Goal: Use online tool/utility: Utilize a website feature to perform a specific function

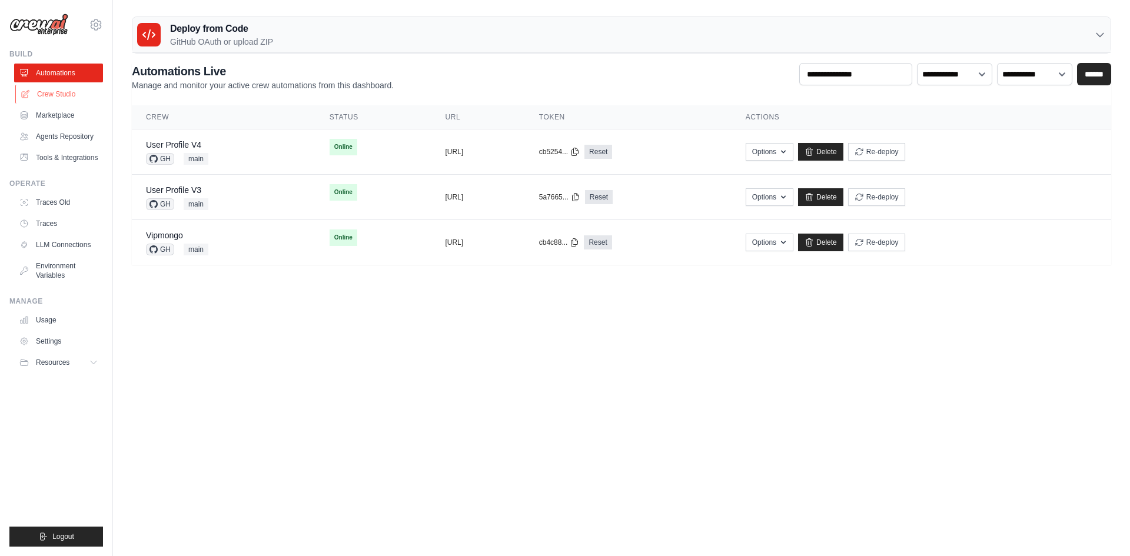
click at [59, 94] on link "Crew Studio" at bounding box center [59, 94] width 89 height 19
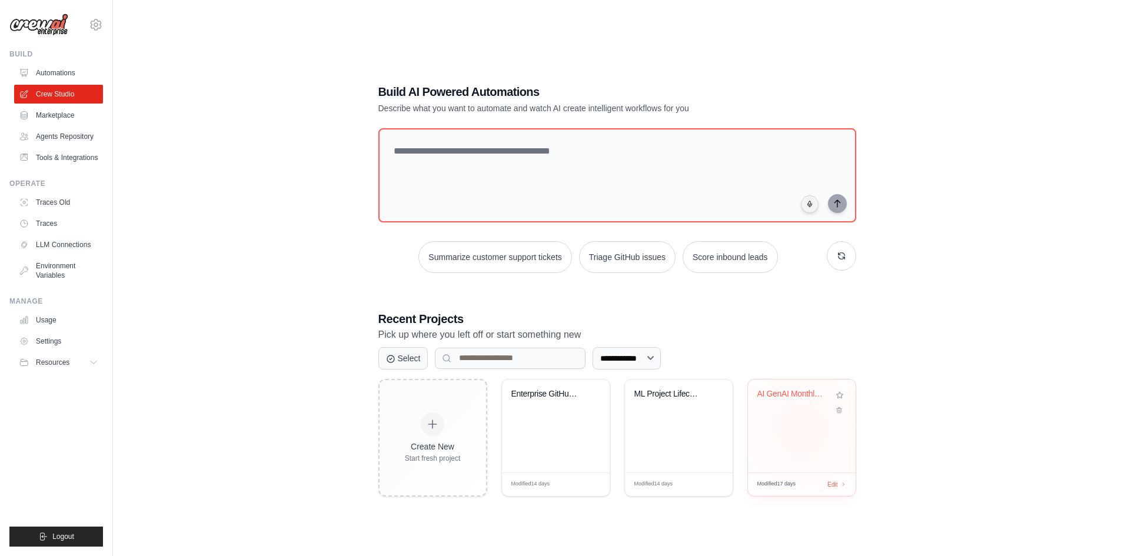
click at [802, 429] on div "AI GenAI Monthly Newsletter" at bounding box center [802, 425] width 108 height 93
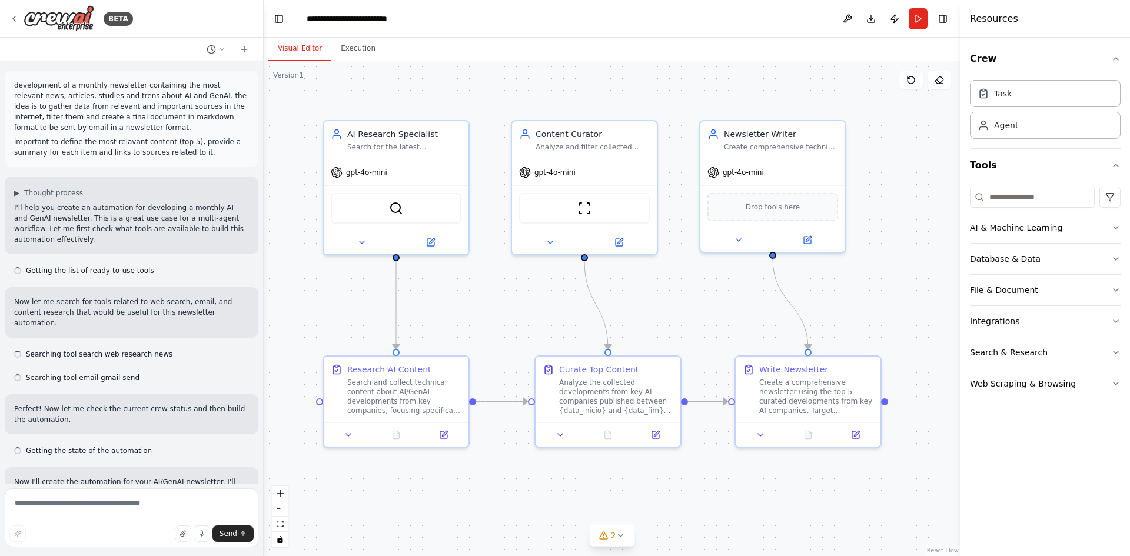
scroll to position [5491, 0]
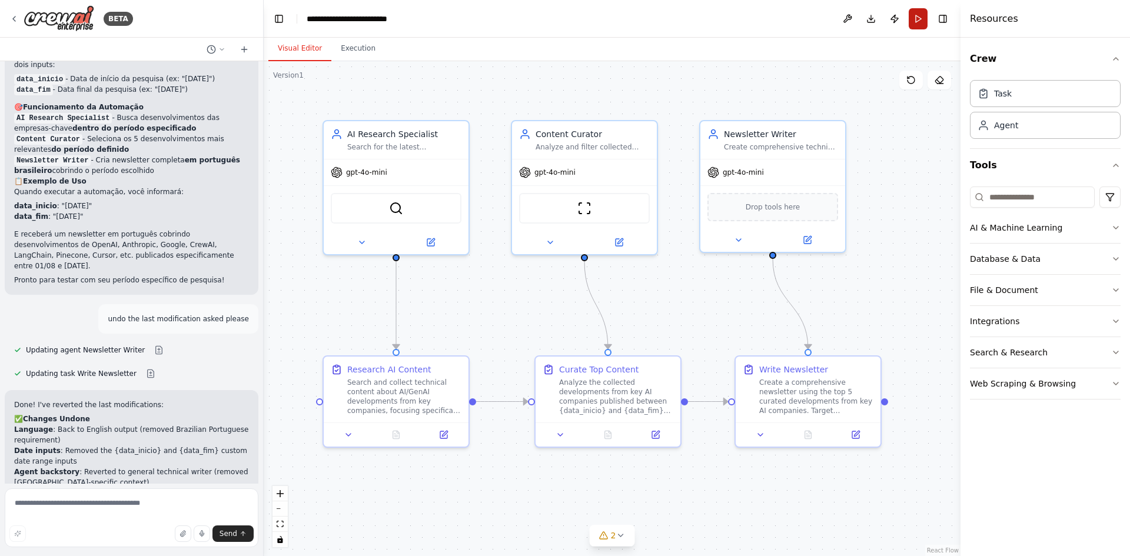
click at [917, 21] on button "Run" at bounding box center [917, 18] width 19 height 21
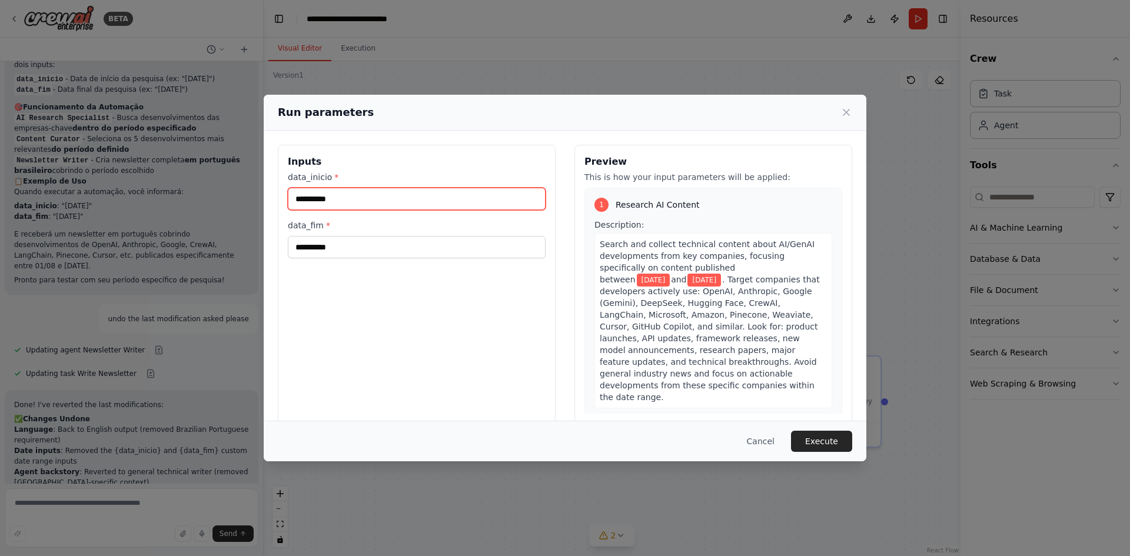
click at [321, 203] on input "**********" at bounding box center [417, 199] width 258 height 22
type input "**********"
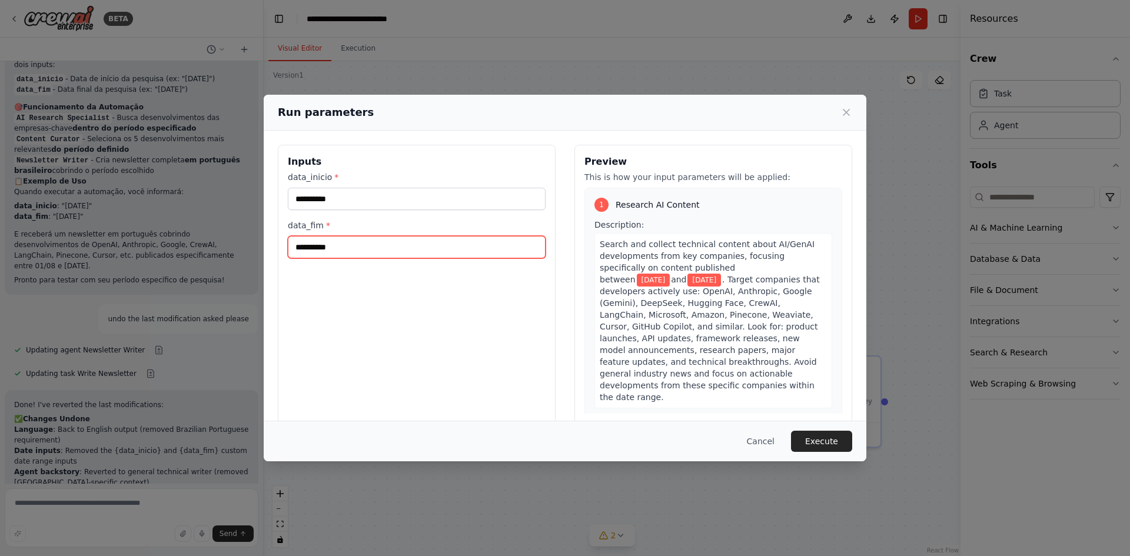
click at [322, 249] on input "**********" at bounding box center [417, 247] width 258 height 22
type input "**********"
click at [825, 444] on button "Execute" at bounding box center [821, 441] width 61 height 21
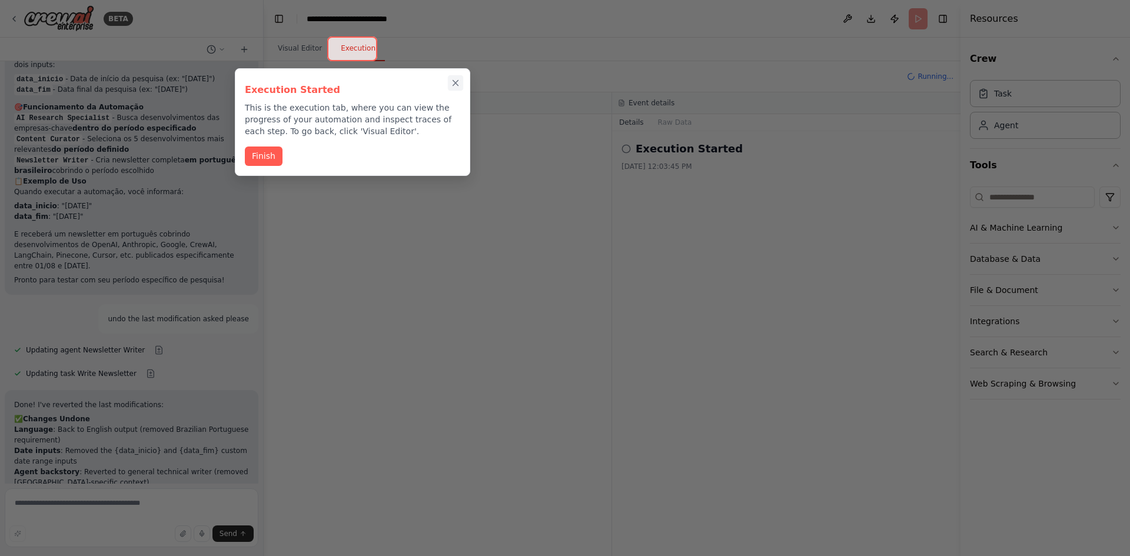
click at [455, 81] on icon "Close walkthrough" at bounding box center [455, 83] width 11 height 11
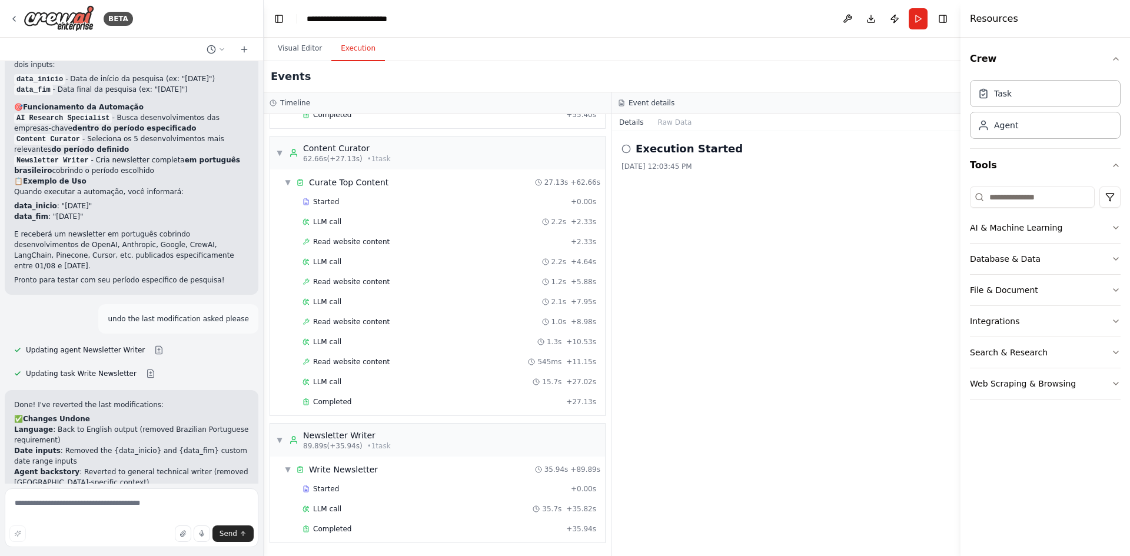
scroll to position [5586, 0]
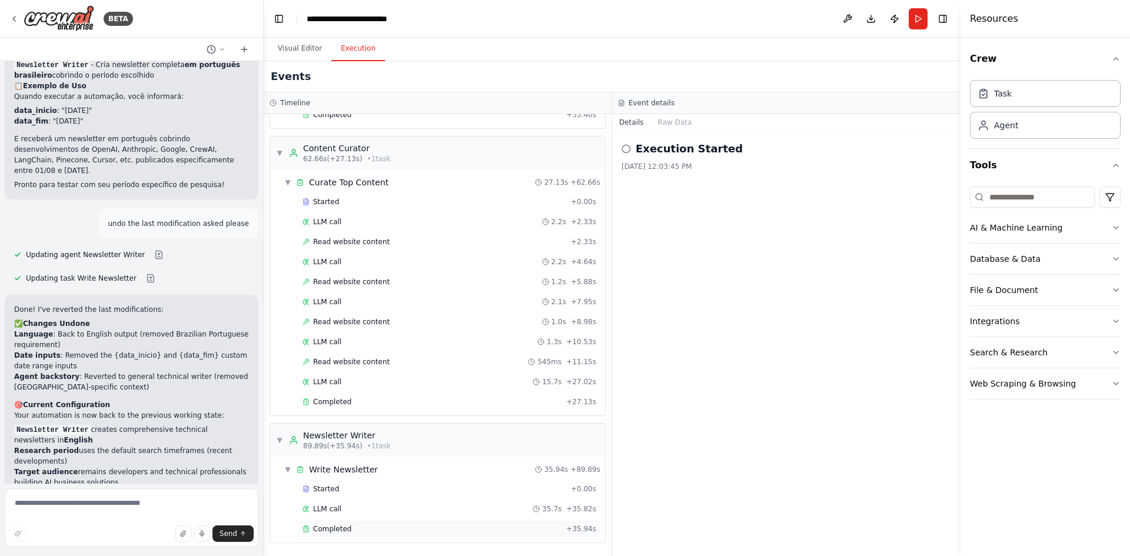
click at [347, 532] on span "Completed" at bounding box center [332, 528] width 38 height 9
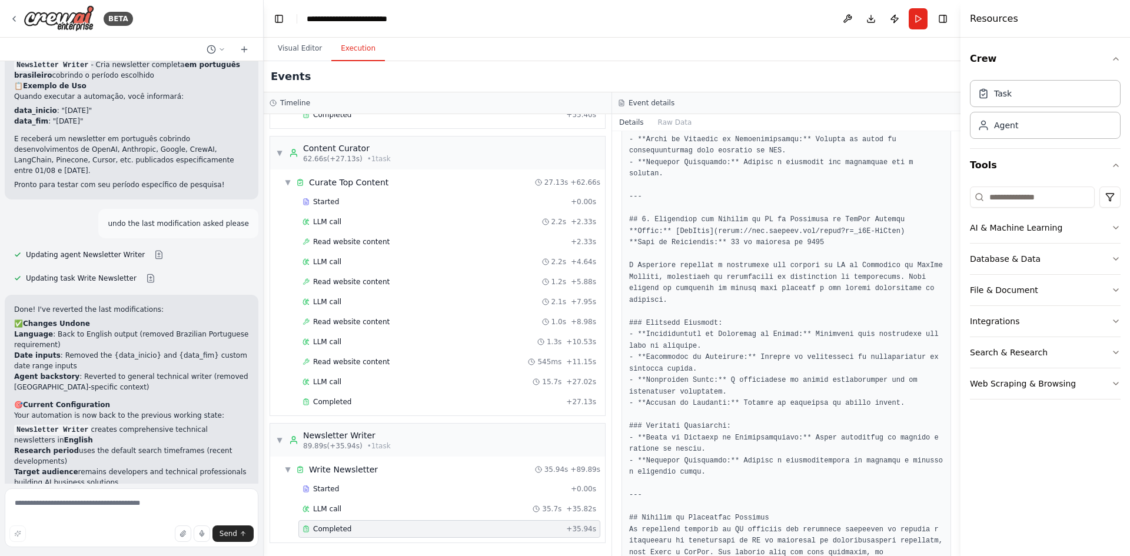
scroll to position [1600, 0]
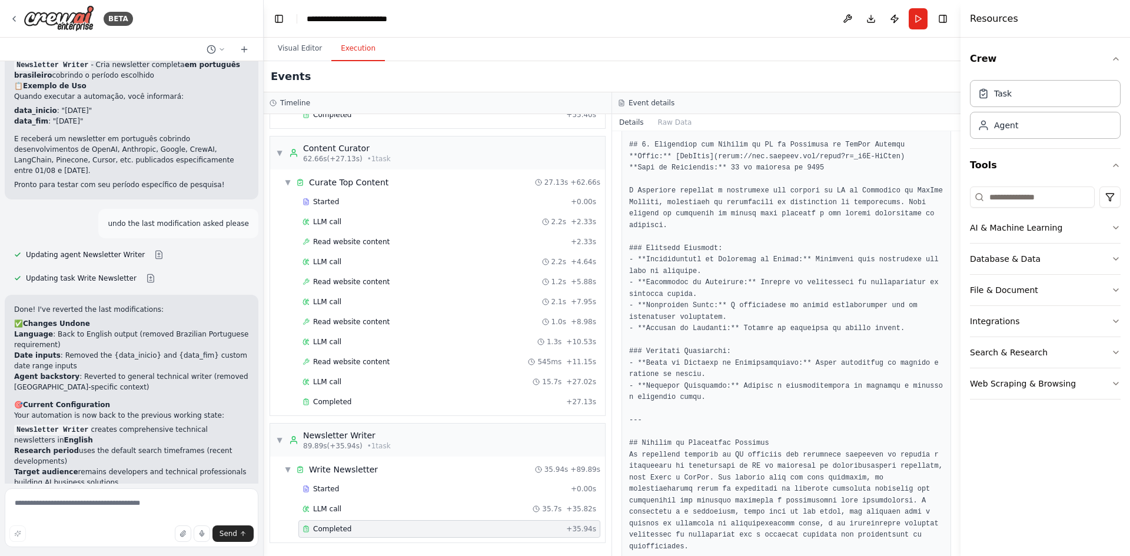
drag, startPoint x: 737, startPoint y: 510, endPoint x: 714, endPoint y: 510, distance: 22.9
drag, startPoint x: 681, startPoint y: 519, endPoint x: 652, endPoint y: 505, distance: 32.4
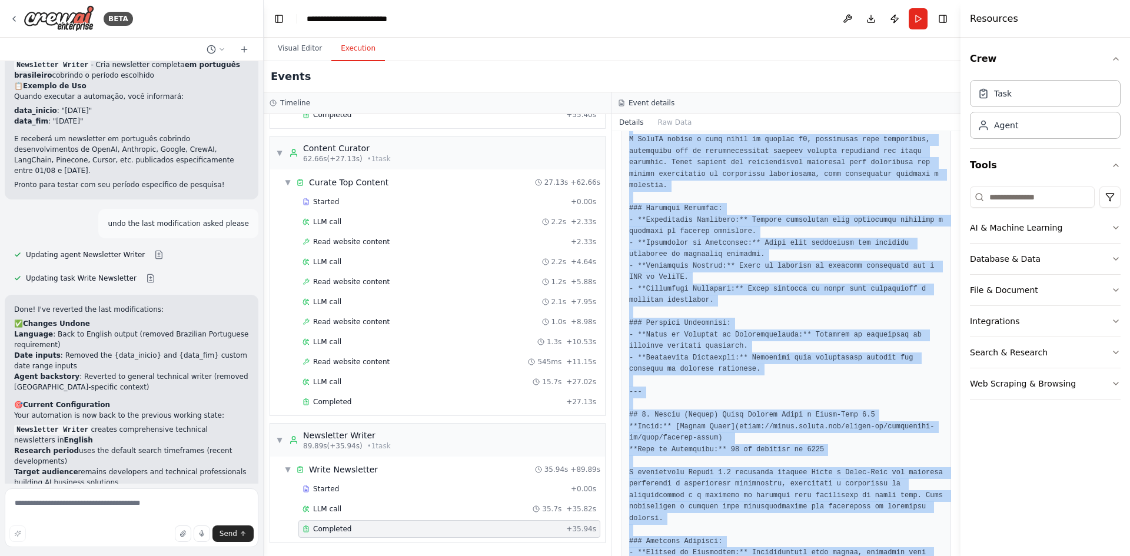
scroll to position [129, 0]
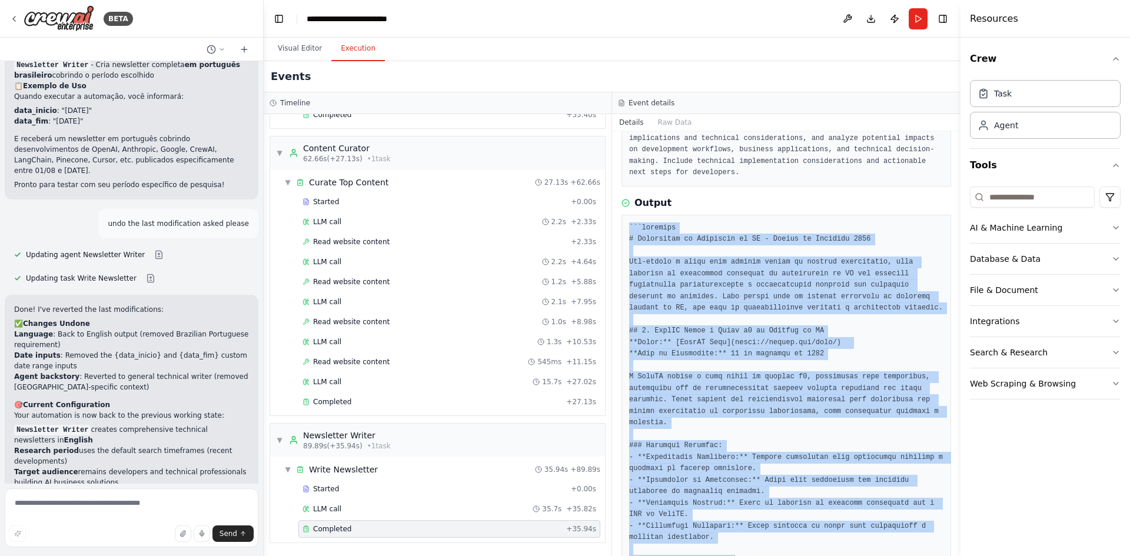
drag, startPoint x: 674, startPoint y: 523, endPoint x: 623, endPoint y: 221, distance: 306.0
copy pre "```markdown # Newsletter de Inovações em IA - Edição de Setembro 2025 Bem-vindo…"
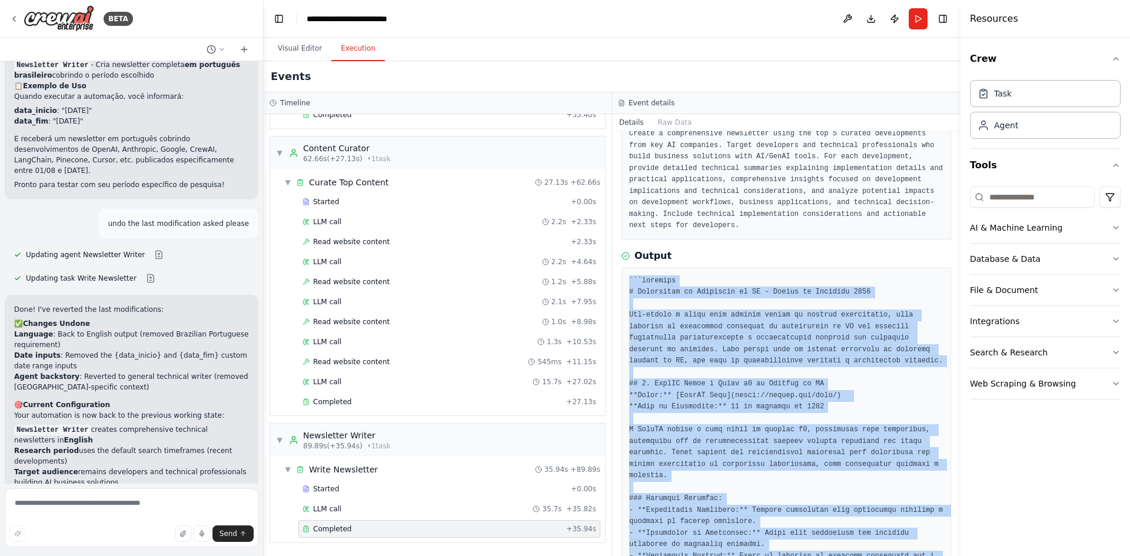
scroll to position [0, 0]
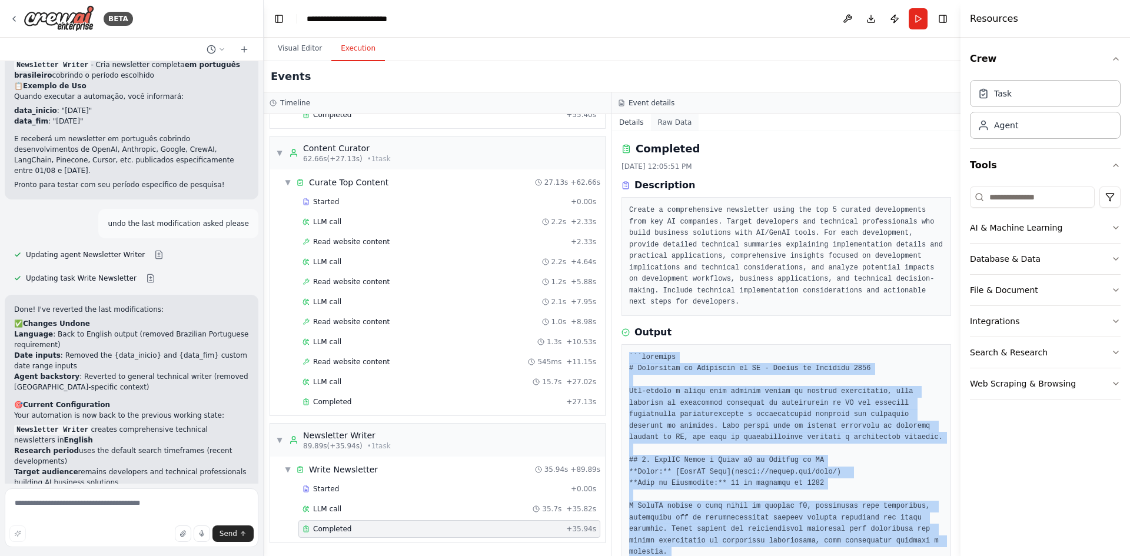
click at [674, 122] on button "Raw Data" at bounding box center [675, 122] width 48 height 16
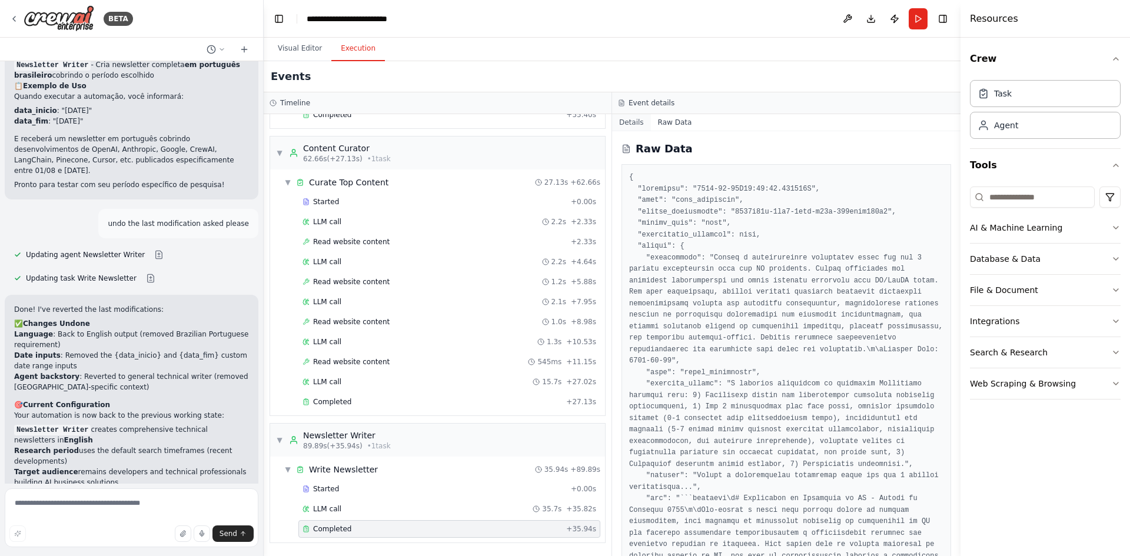
click at [631, 121] on button "Details" at bounding box center [631, 122] width 39 height 16
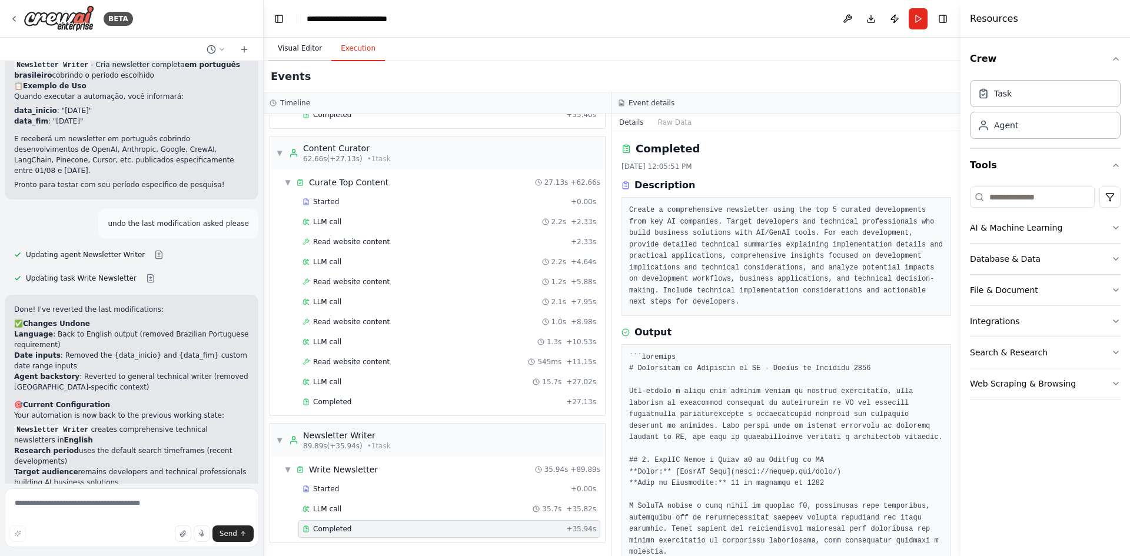
click at [299, 50] on button "Visual Editor" at bounding box center [299, 48] width 63 height 25
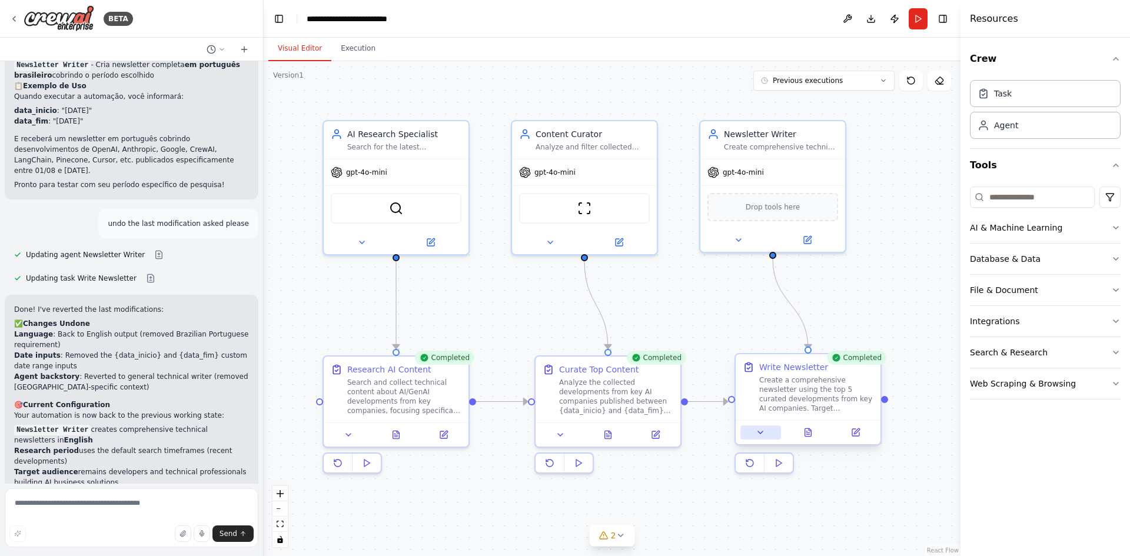
click at [760, 435] on icon at bounding box center [759, 432] width 9 height 9
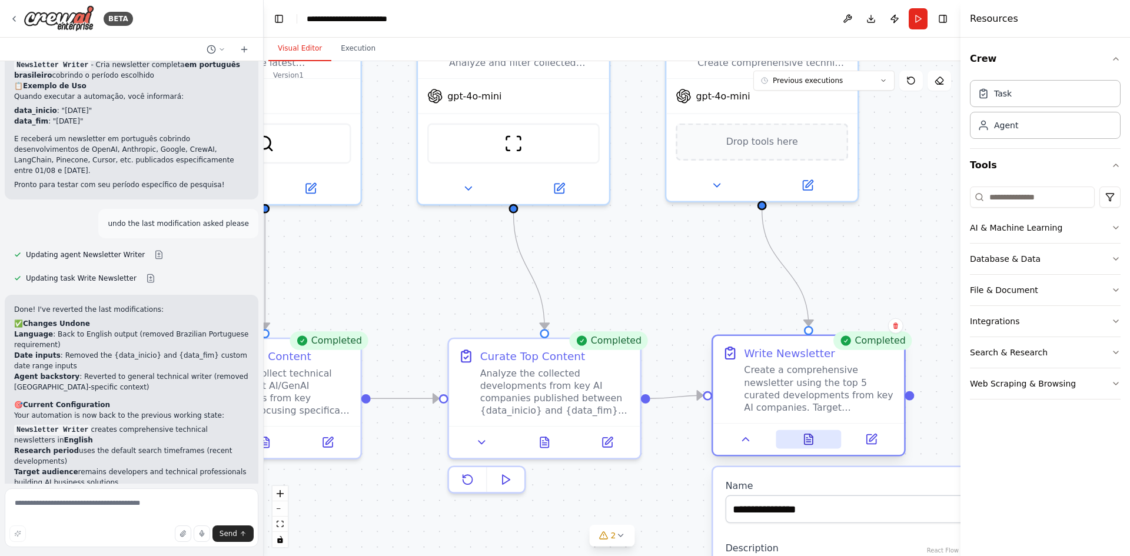
click at [805, 444] on icon at bounding box center [808, 439] width 8 height 11
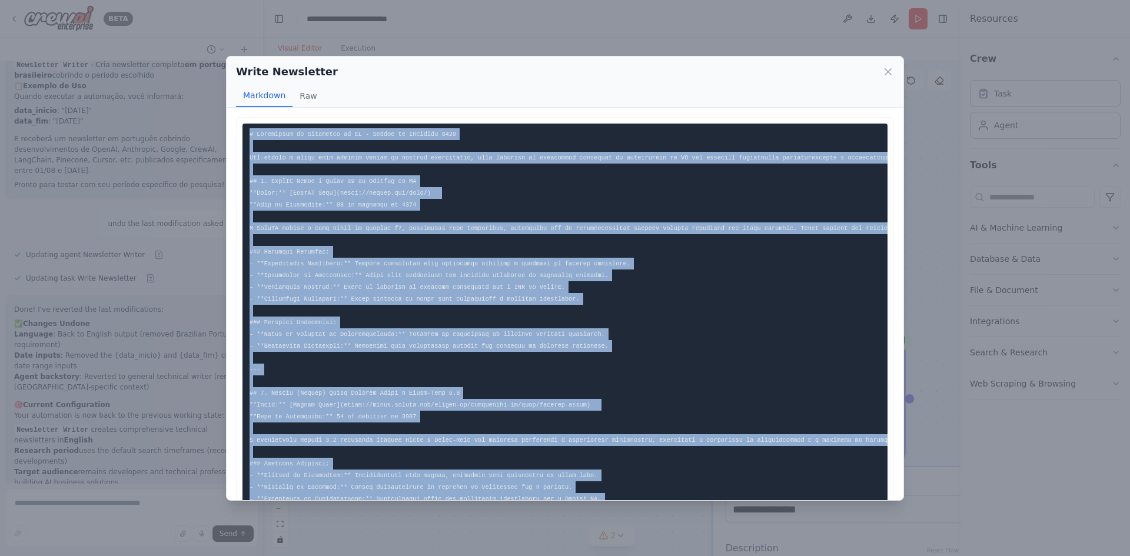
drag, startPoint x: 800, startPoint y: 462, endPoint x: 248, endPoint y: 135, distance: 641.7
copy code "# Newsletter de Inovações em IA - Edição de Setembro 2025 Bem-vindos à nossa ma…"
click at [886, 69] on icon at bounding box center [888, 72] width 6 height 6
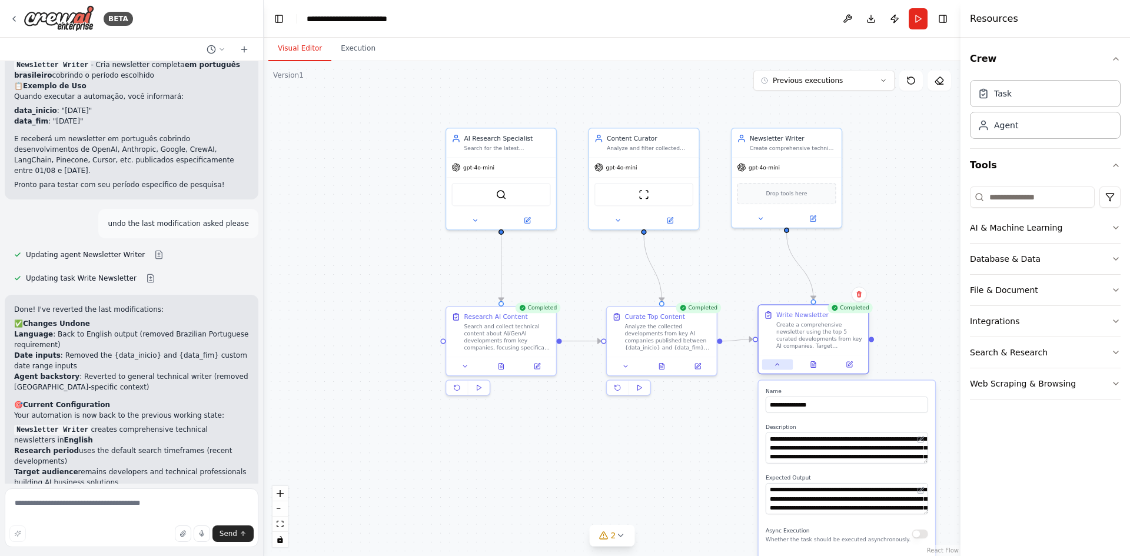
click at [777, 368] on icon at bounding box center [777, 364] width 7 height 7
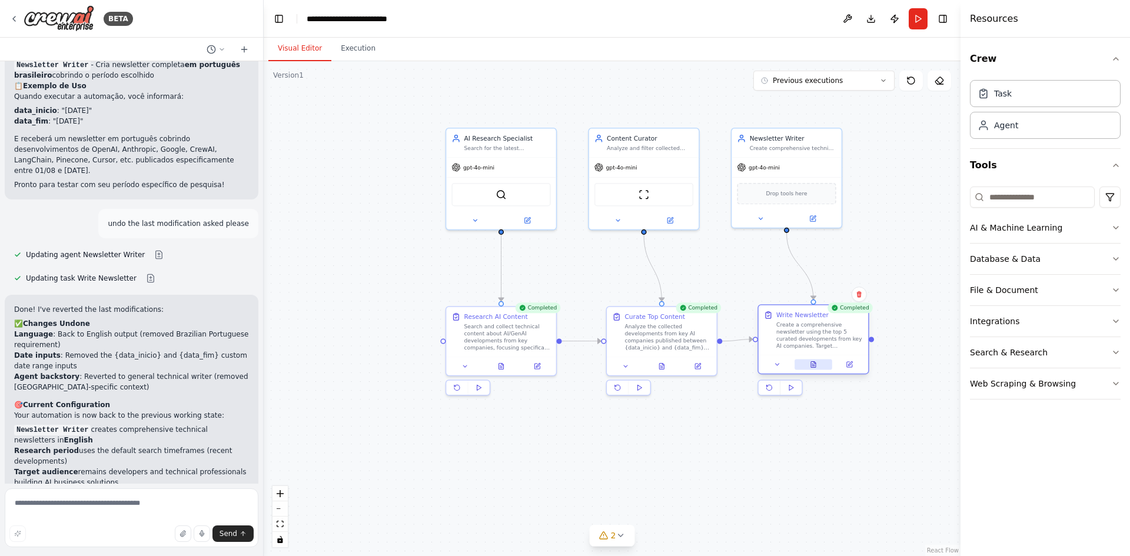
click at [815, 367] on icon at bounding box center [813, 364] width 5 height 6
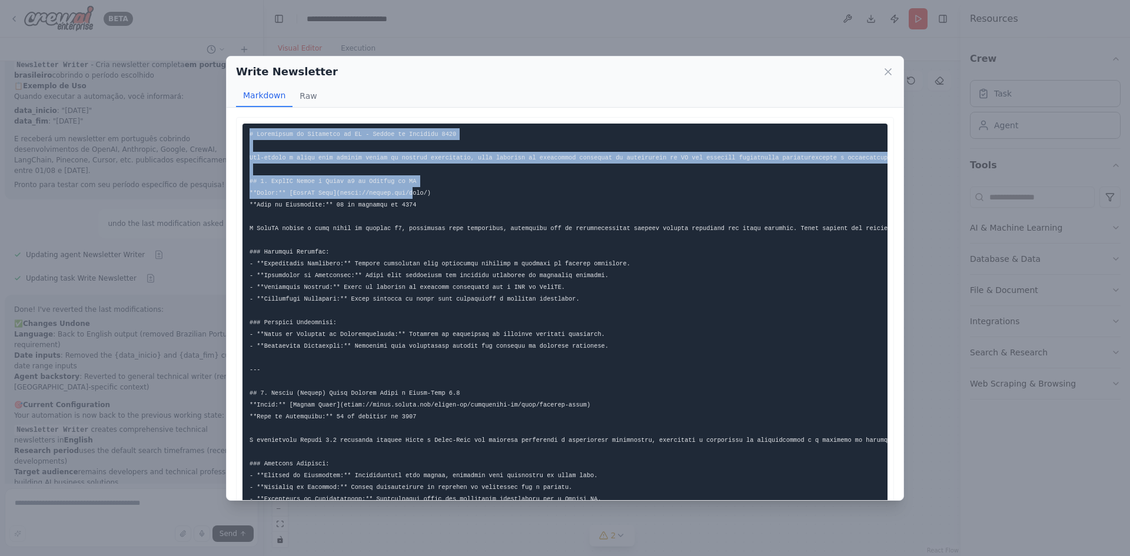
drag, startPoint x: 246, startPoint y: 130, endPoint x: 400, endPoint y: 188, distance: 164.8
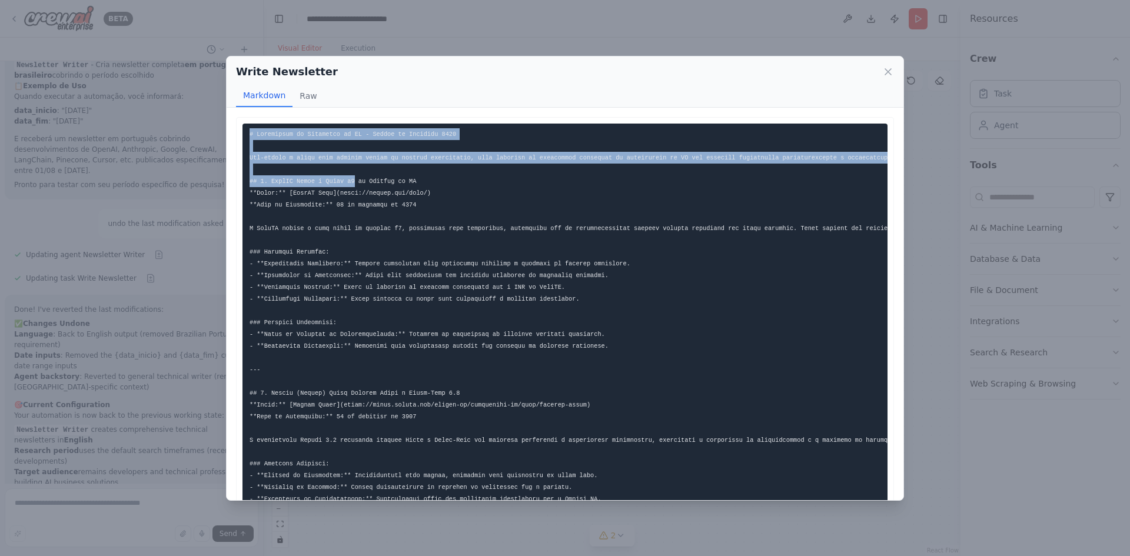
drag, startPoint x: 257, startPoint y: 136, endPoint x: 362, endPoint y: 182, distance: 114.9
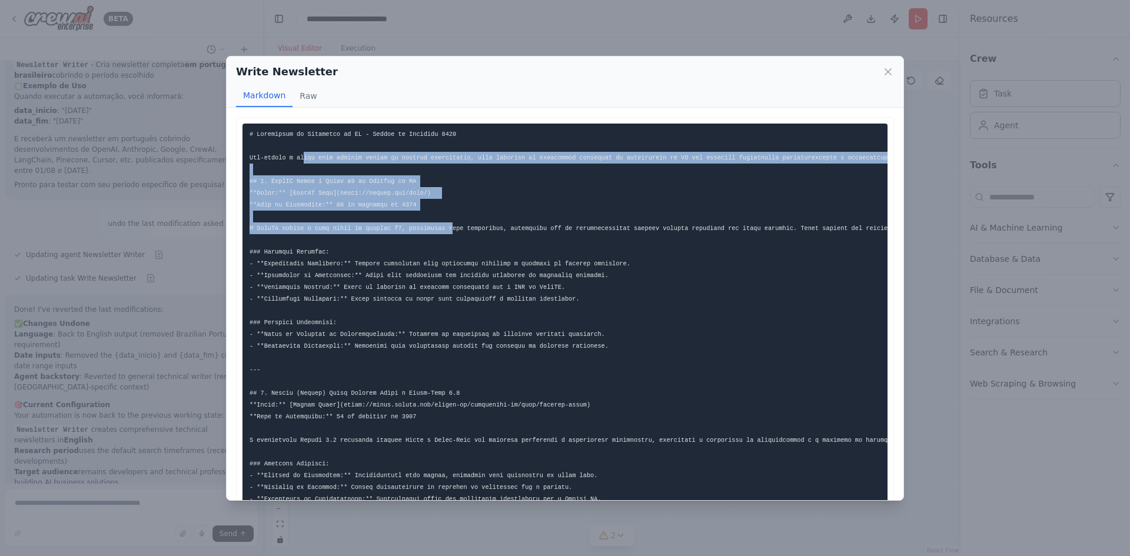
drag, startPoint x: 298, startPoint y: 156, endPoint x: 436, endPoint y: 224, distance: 153.1
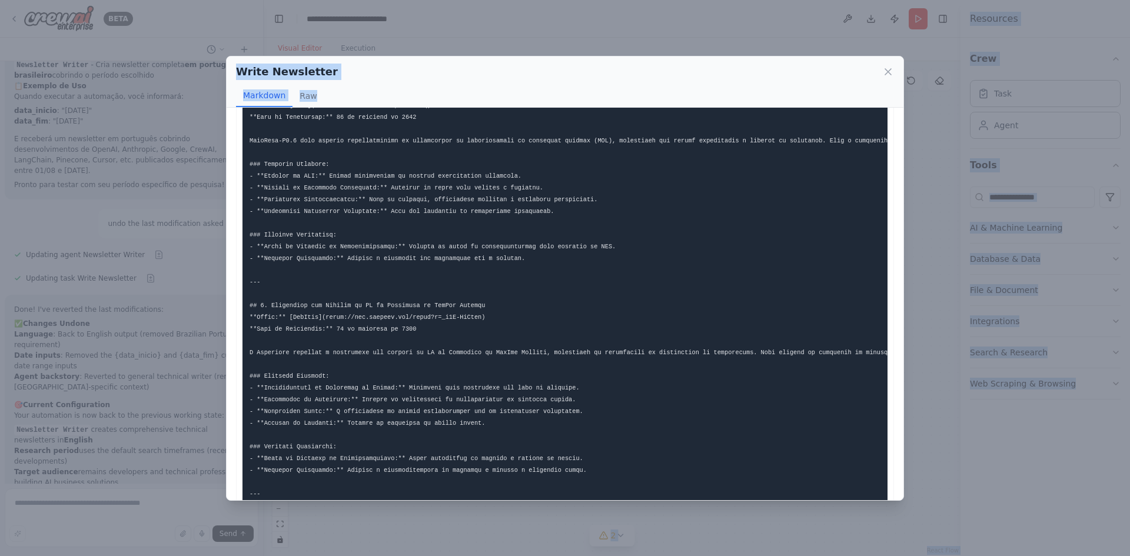
scroll to position [818, 0]
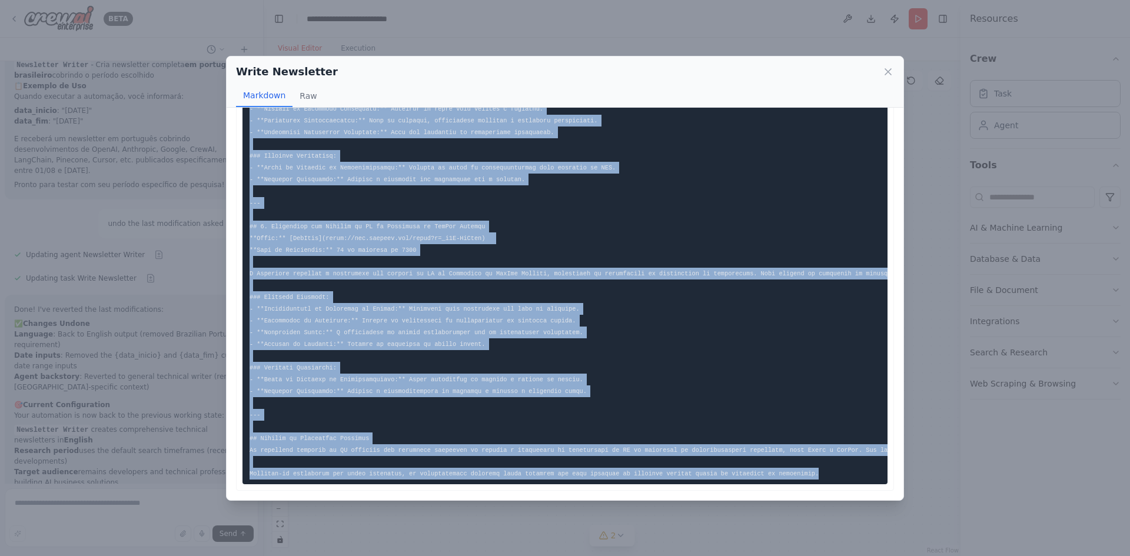
drag, startPoint x: 248, startPoint y: 135, endPoint x: 800, endPoint y: 481, distance: 650.5
copy code "# Newsletter de Inovações em IA - Edição de Setembro 2025 Bem-vindos à nossa ma…"
click at [882, 72] on icon at bounding box center [888, 72] width 12 height 12
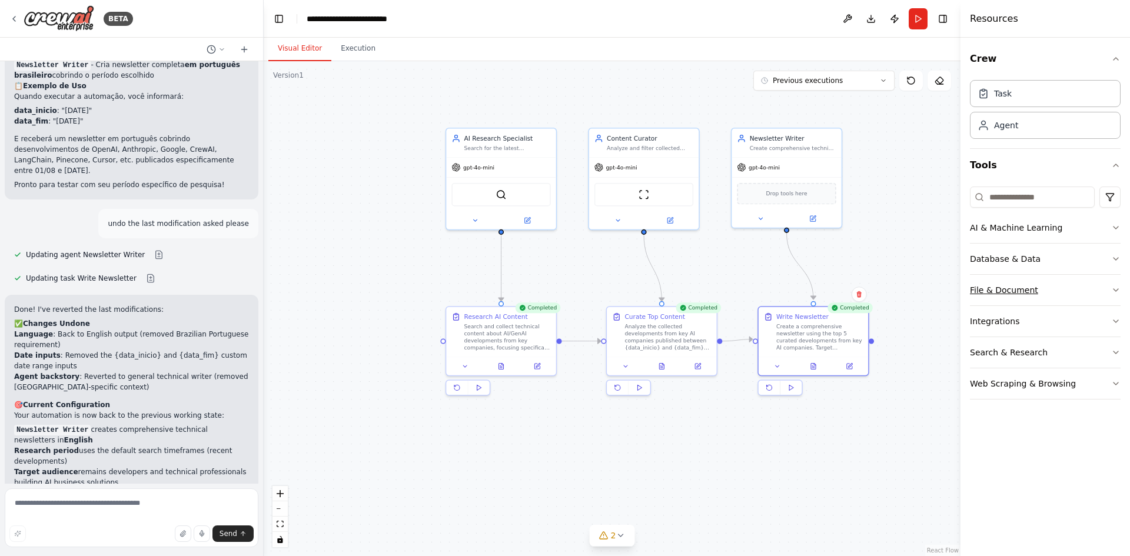
click at [1116, 288] on icon "button" at bounding box center [1115, 289] width 9 height 9
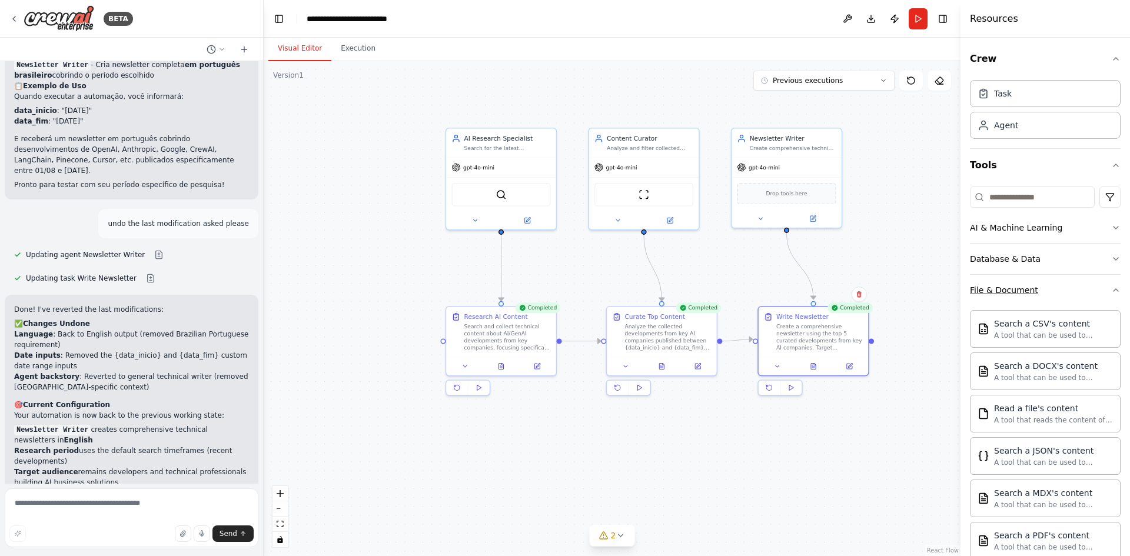
click at [1111, 287] on icon "button" at bounding box center [1115, 289] width 9 height 9
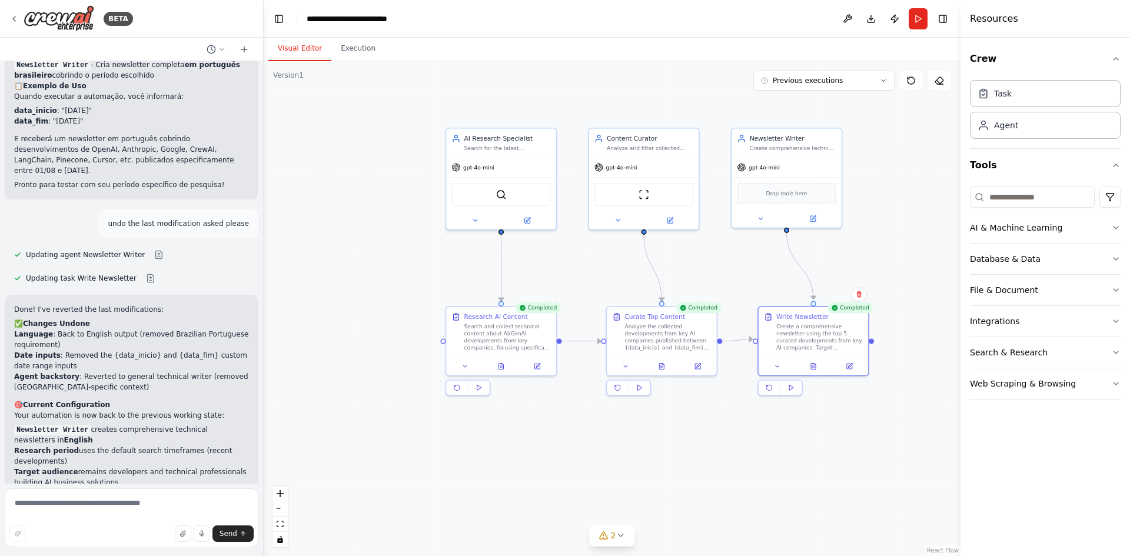
click at [876, 422] on div ".deletable-edge-delete-btn { width: 20px; height: 20px; border: 0px solid #ffff…" at bounding box center [612, 308] width 697 height 495
click at [345, 62] on div ".deletable-edge-delete-btn { width: 20px; height: 20px; border: 0px solid #ffff…" at bounding box center [612, 308] width 697 height 495
click at [355, 54] on button "Execution" at bounding box center [358, 48] width 54 height 25
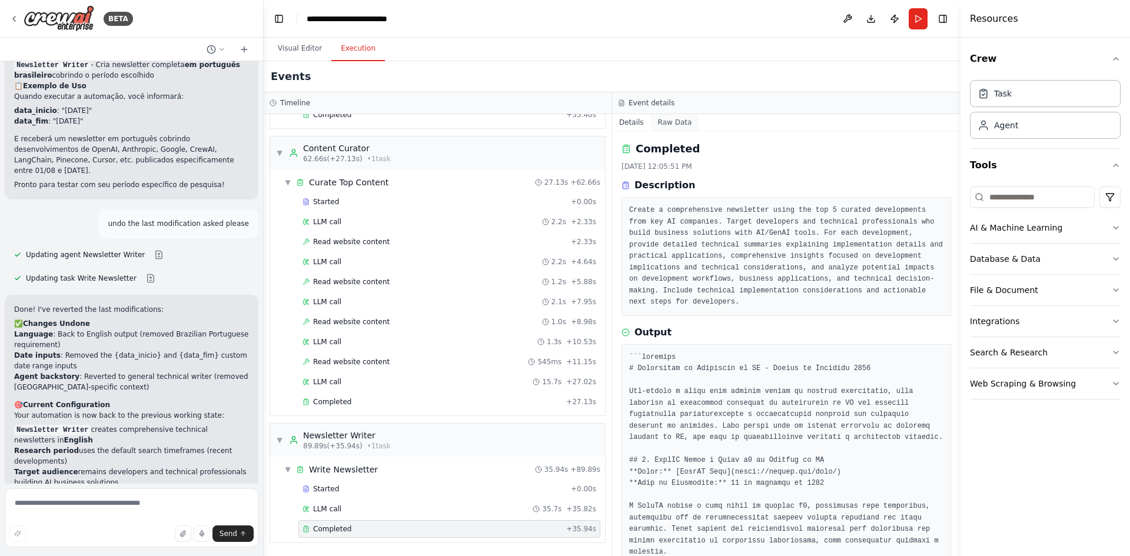
click at [678, 122] on button "Raw Data" at bounding box center [675, 122] width 48 height 16
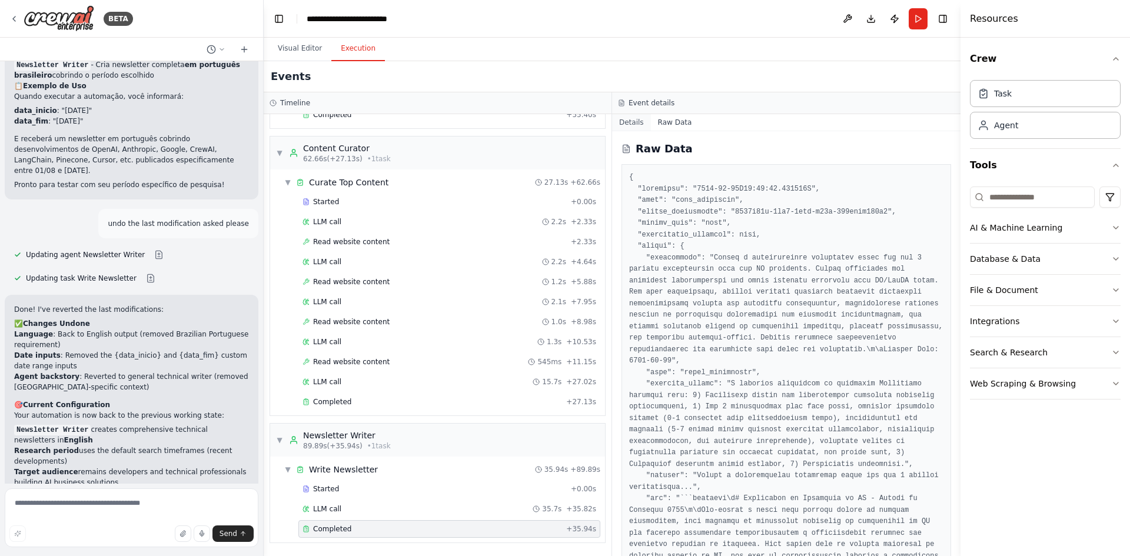
click at [637, 123] on button "Details" at bounding box center [631, 122] width 39 height 16
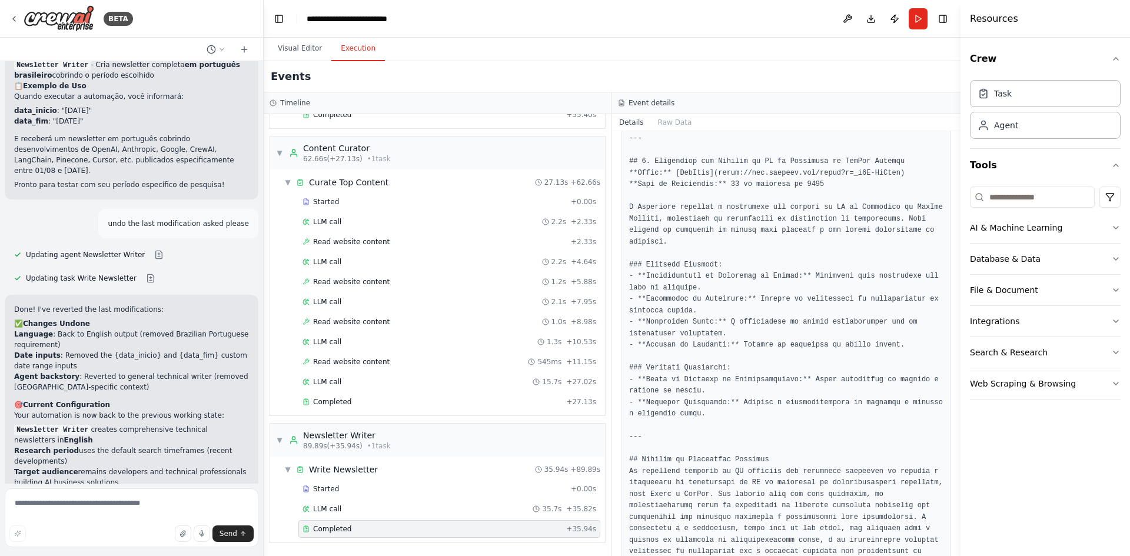
scroll to position [1600, 0]
